Goal: Transaction & Acquisition: Purchase product/service

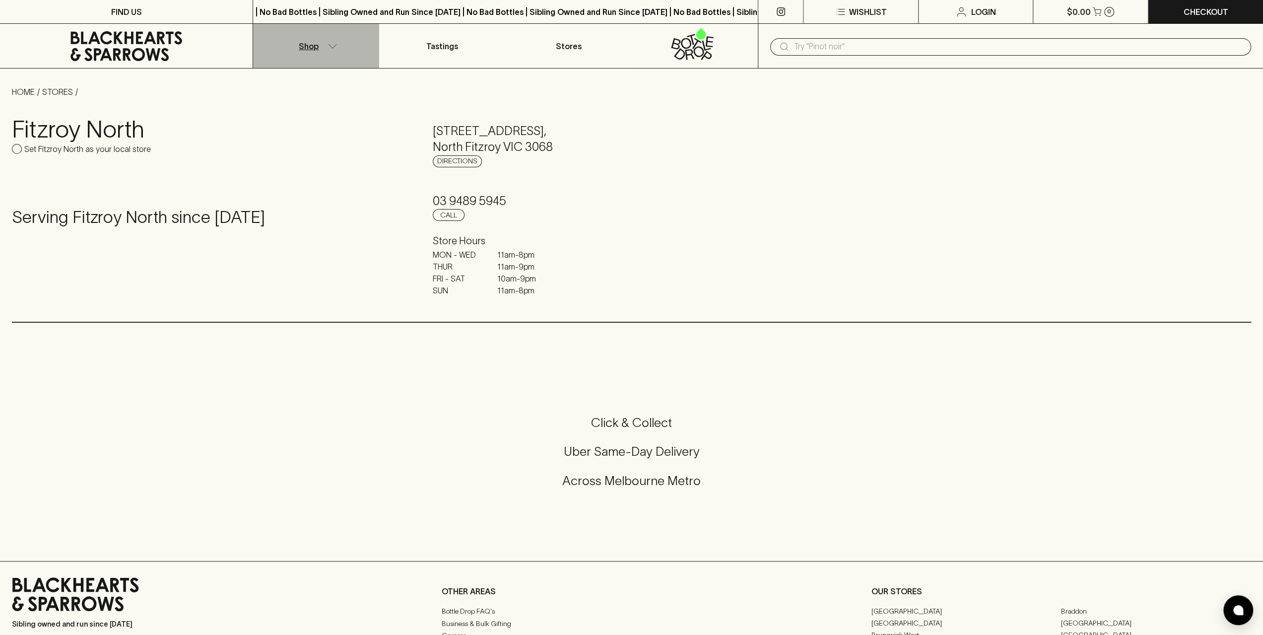
click at [331, 46] on icon "button" at bounding box center [333, 46] width 10 height 5
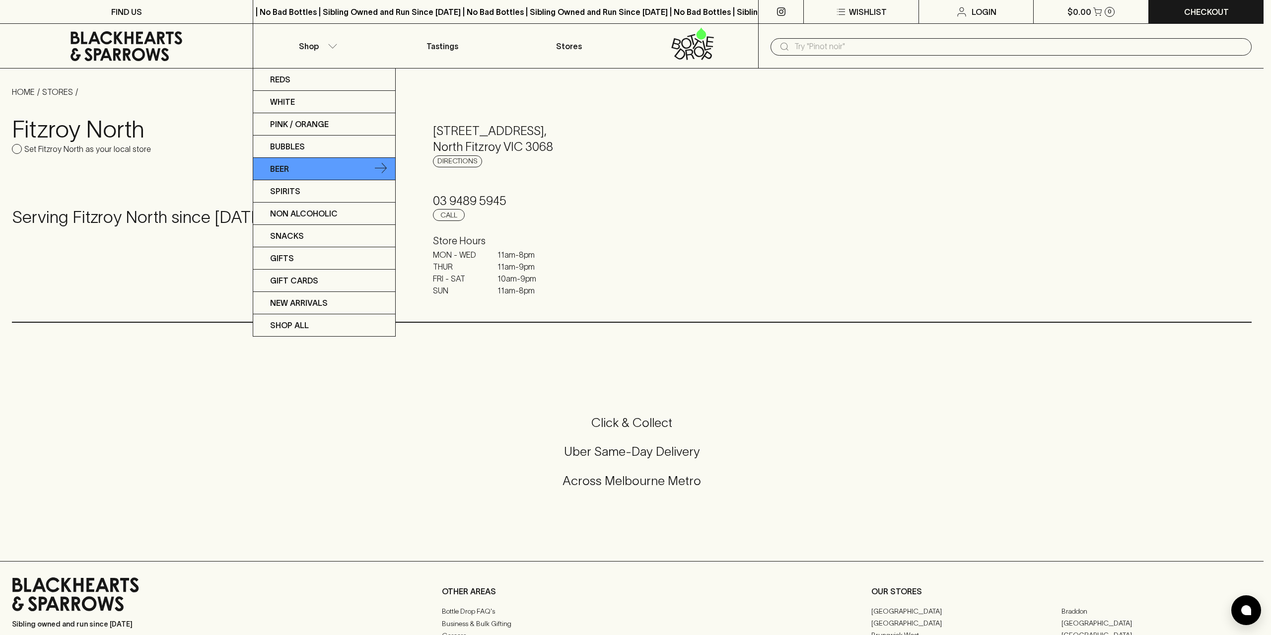
click at [295, 170] on link "Beer" at bounding box center [324, 169] width 142 height 22
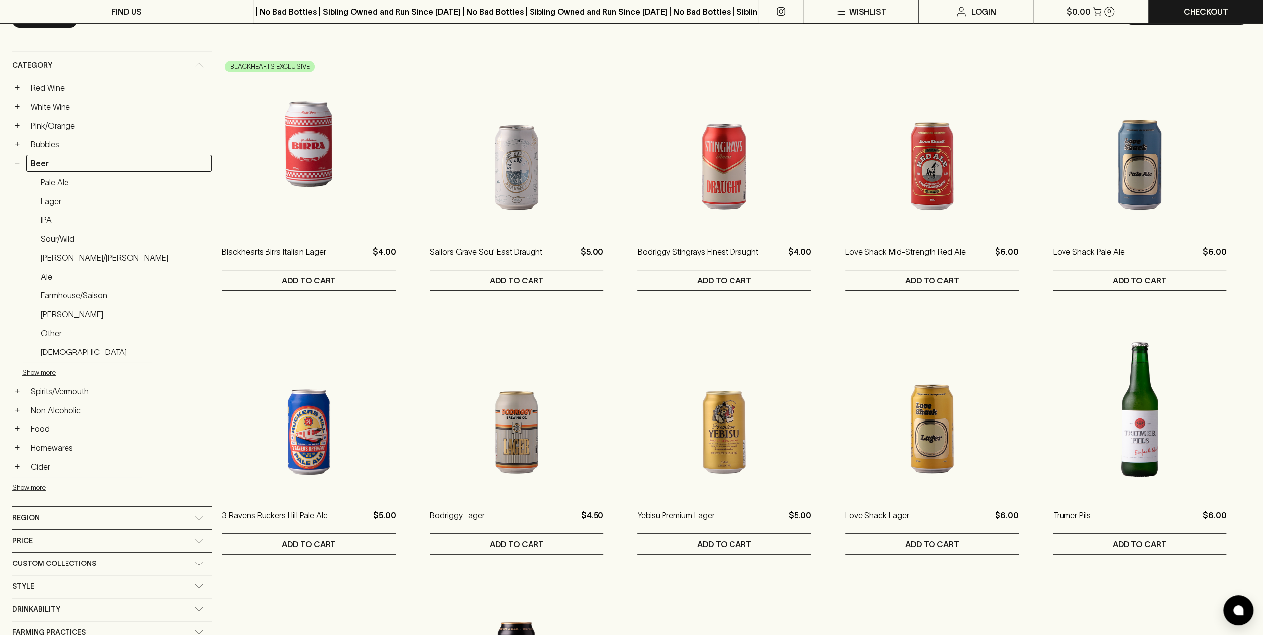
scroll to position [149, 0]
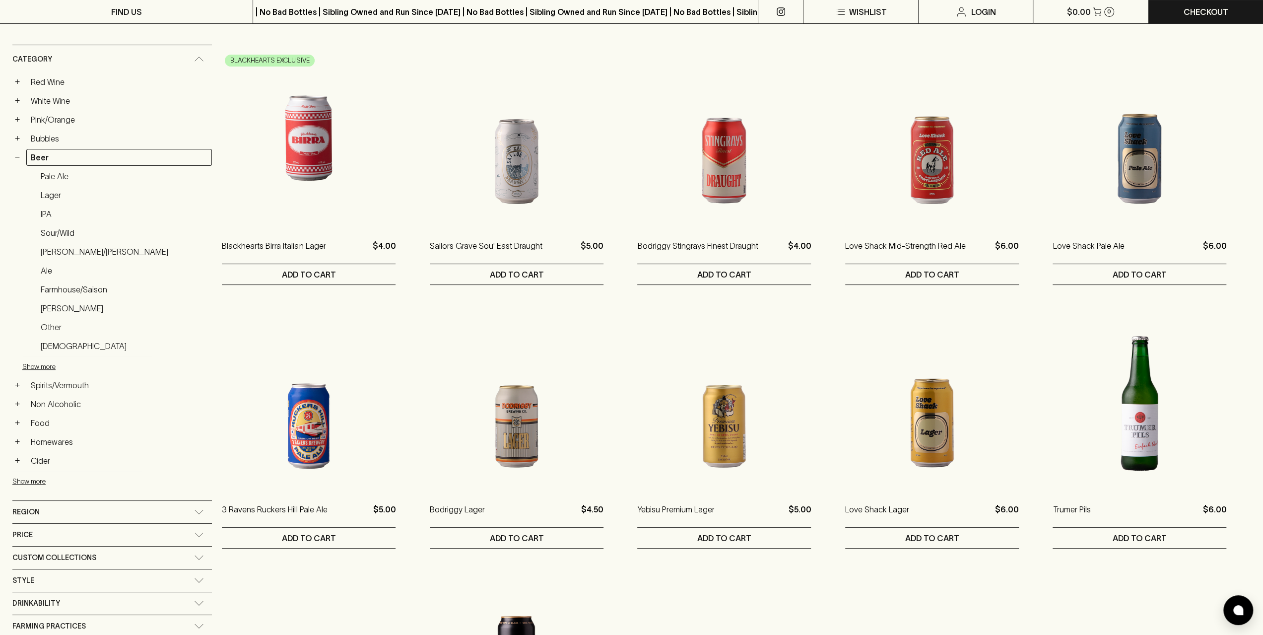
click at [54, 196] on link "Lager" at bounding box center [124, 195] width 176 height 17
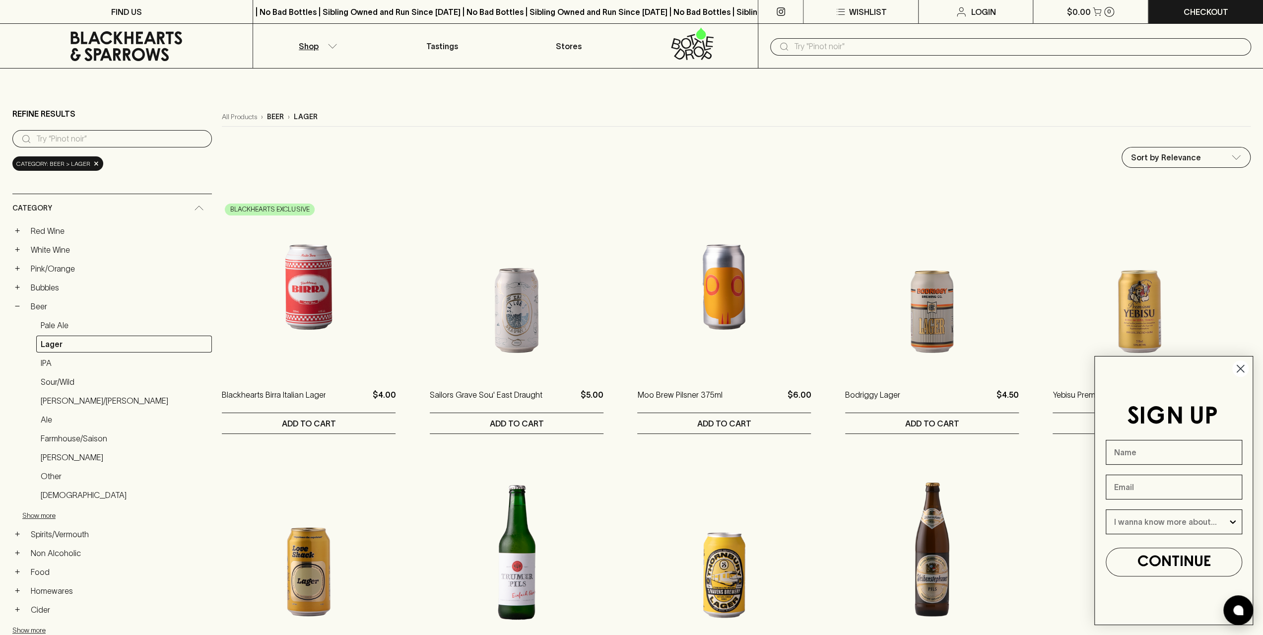
click at [828, 48] on input "text" at bounding box center [1018, 47] width 449 height 16
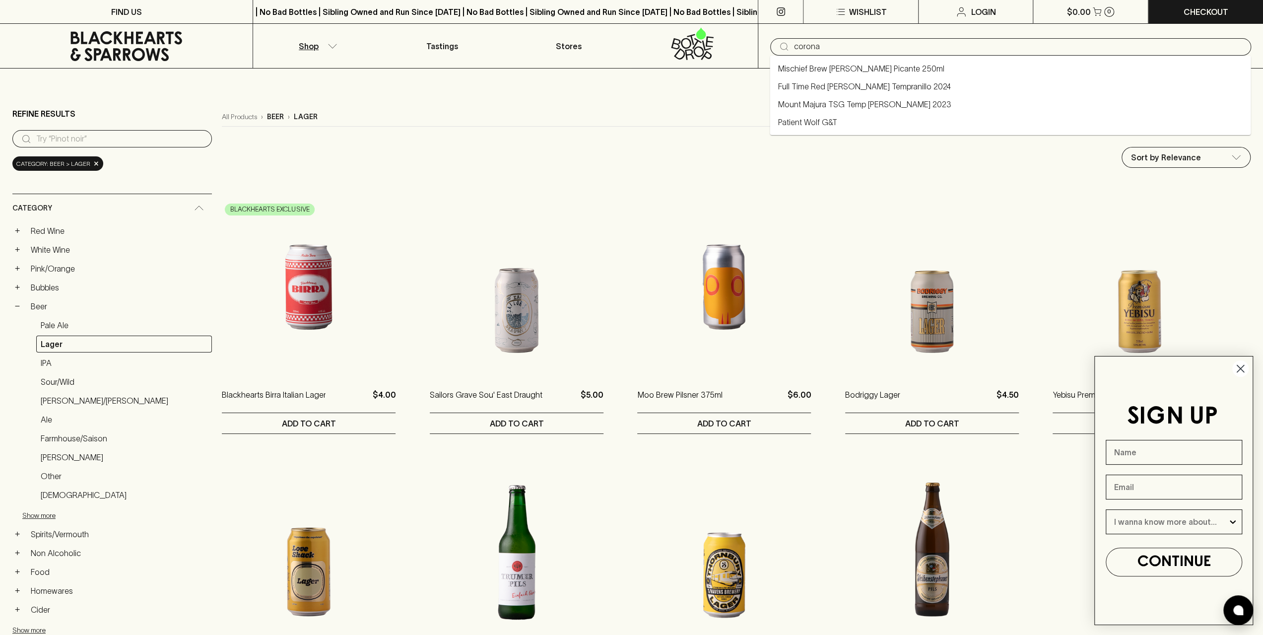
type input "corona"
